Goal: Navigation & Orientation: Find specific page/section

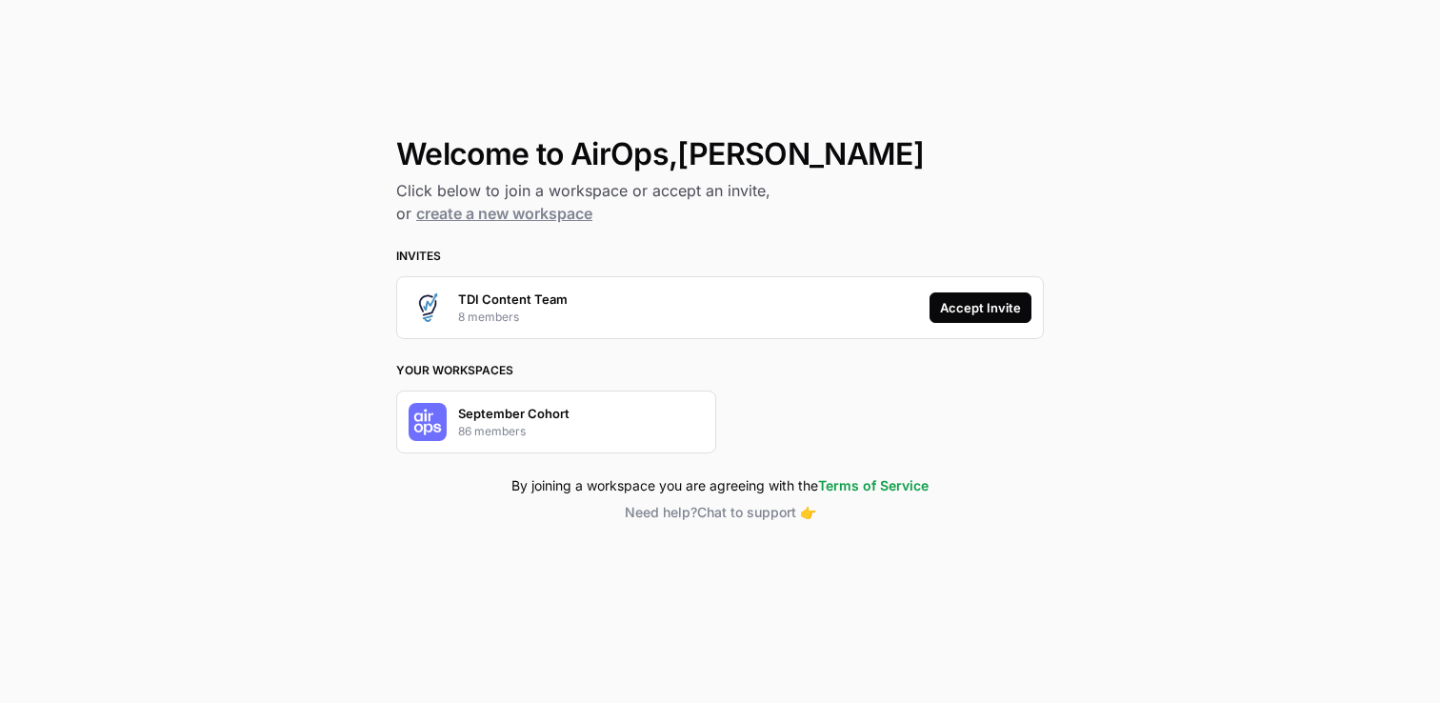
click at [967, 313] on div "Accept Invite" at bounding box center [980, 307] width 81 height 19
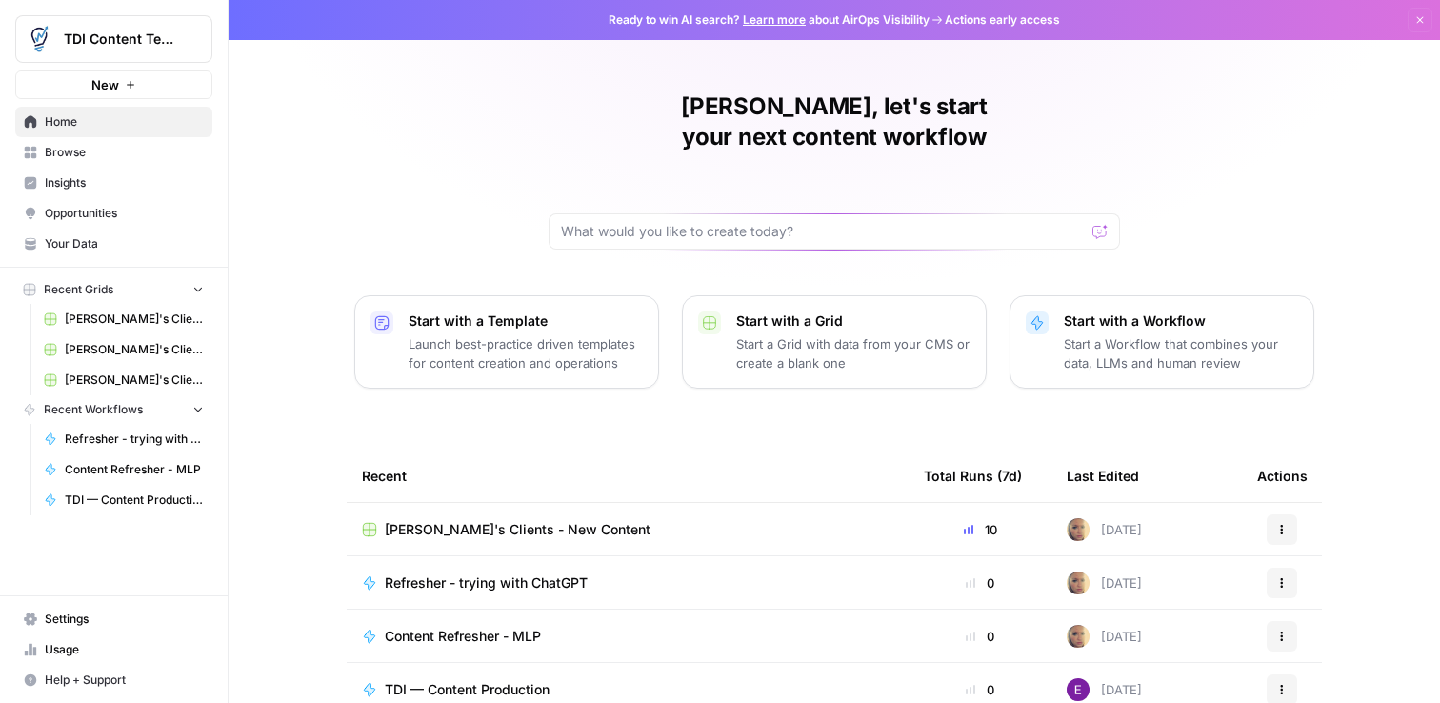
click at [140, 47] on span "TDI Content Team" at bounding box center [121, 39] width 115 height 19
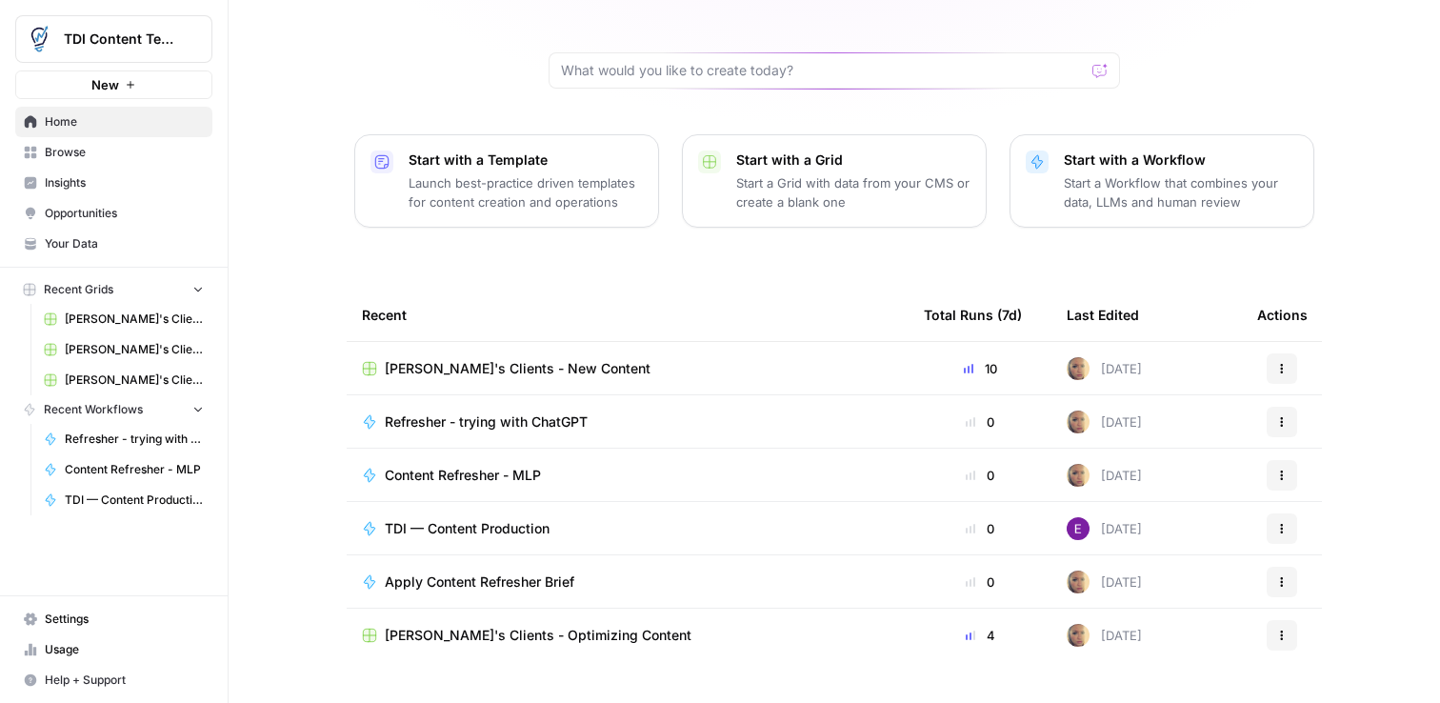
scroll to position [173, 0]
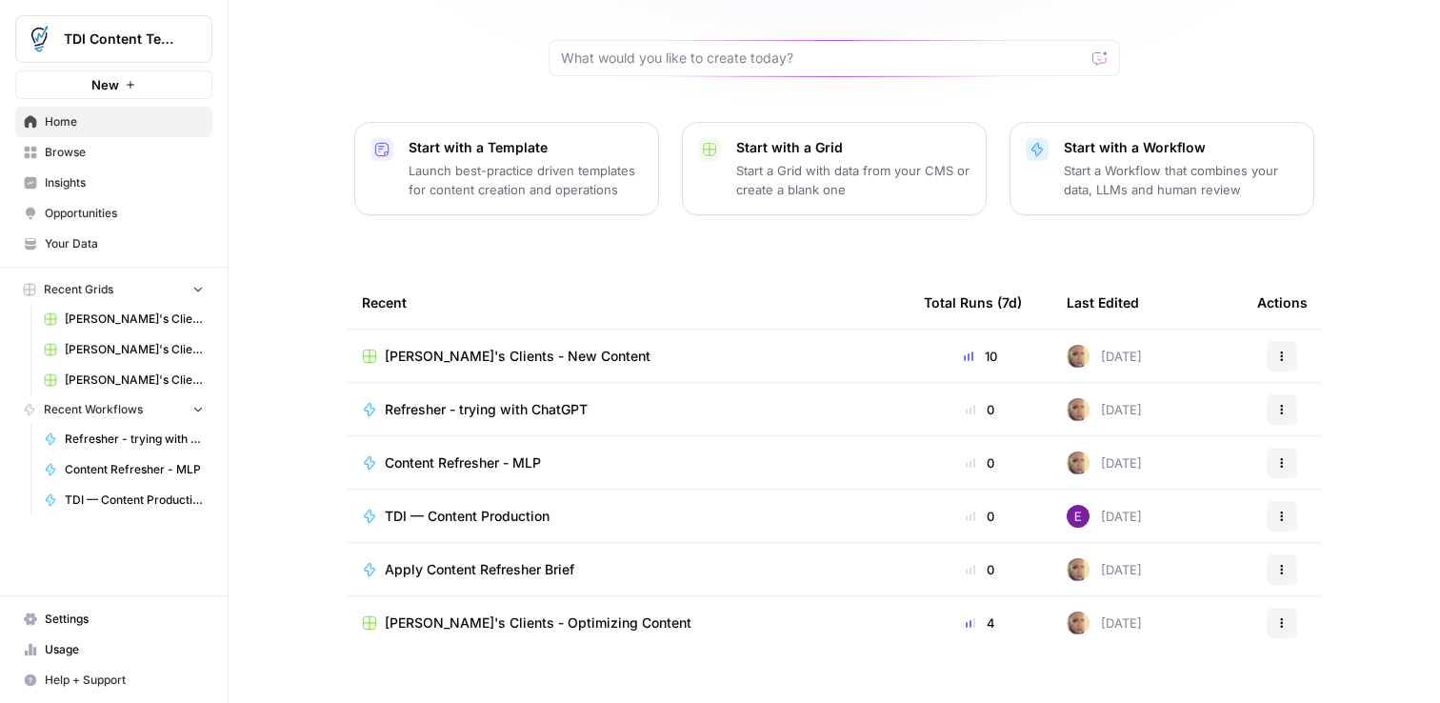
click at [143, 382] on span "[PERSON_NAME]'s Clients - New Content" at bounding box center [134, 380] width 139 height 17
